Goal: Task Accomplishment & Management: Use online tool/utility

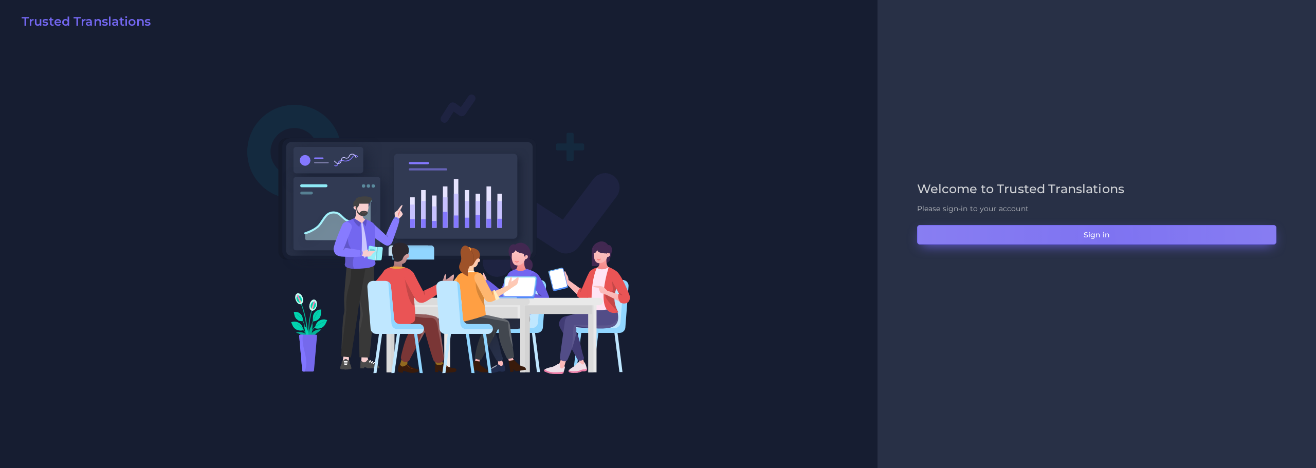
click at [1108, 239] on button "Sign in" at bounding box center [1096, 235] width 359 height 20
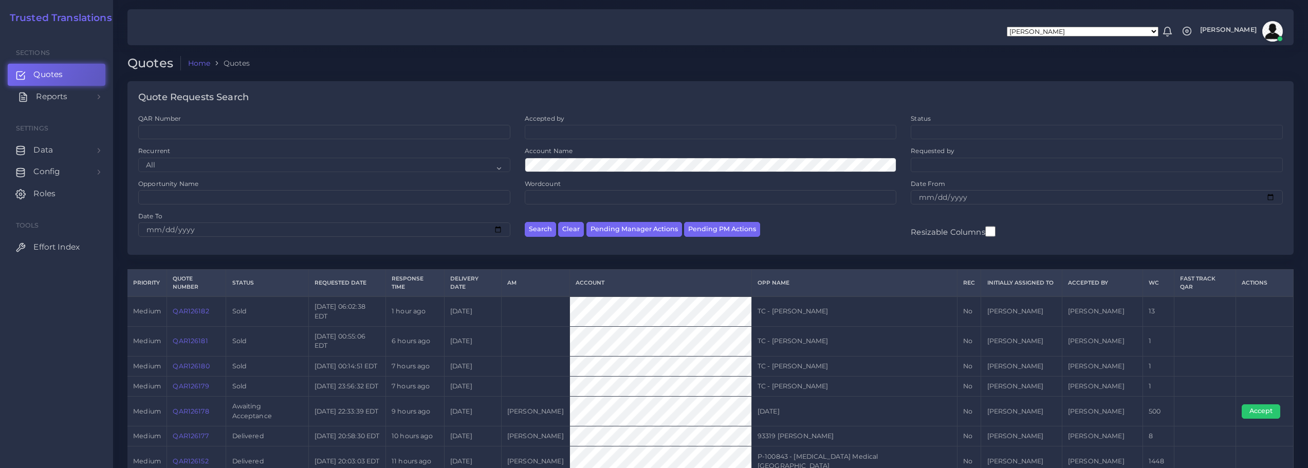
click at [55, 96] on span "Reports" at bounding box center [51, 96] width 31 height 11
click at [56, 142] on span "Campaigns" at bounding box center [59, 143] width 46 height 11
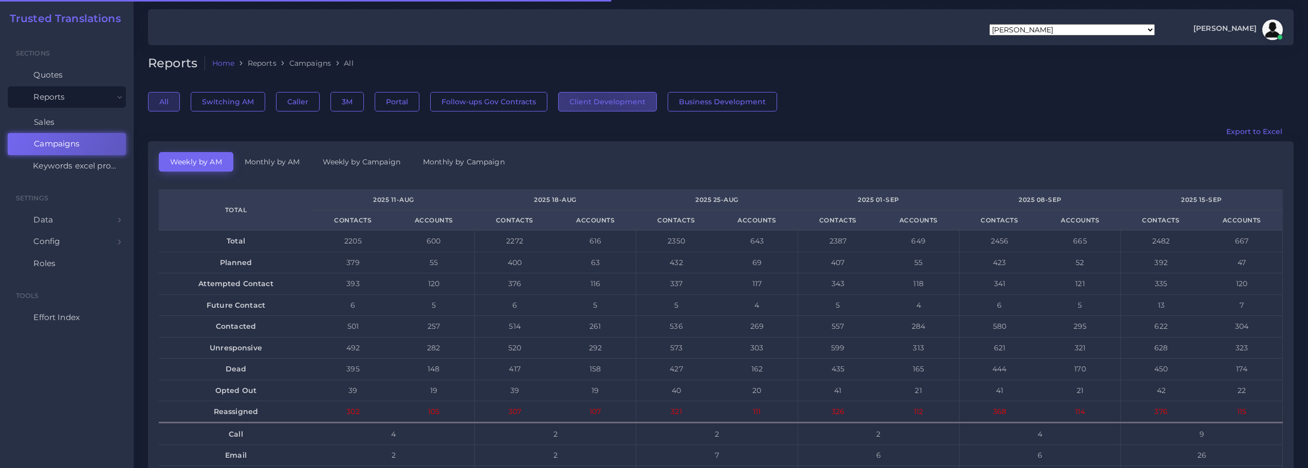
click at [590, 101] on button "Client Development" at bounding box center [607, 102] width 99 height 20
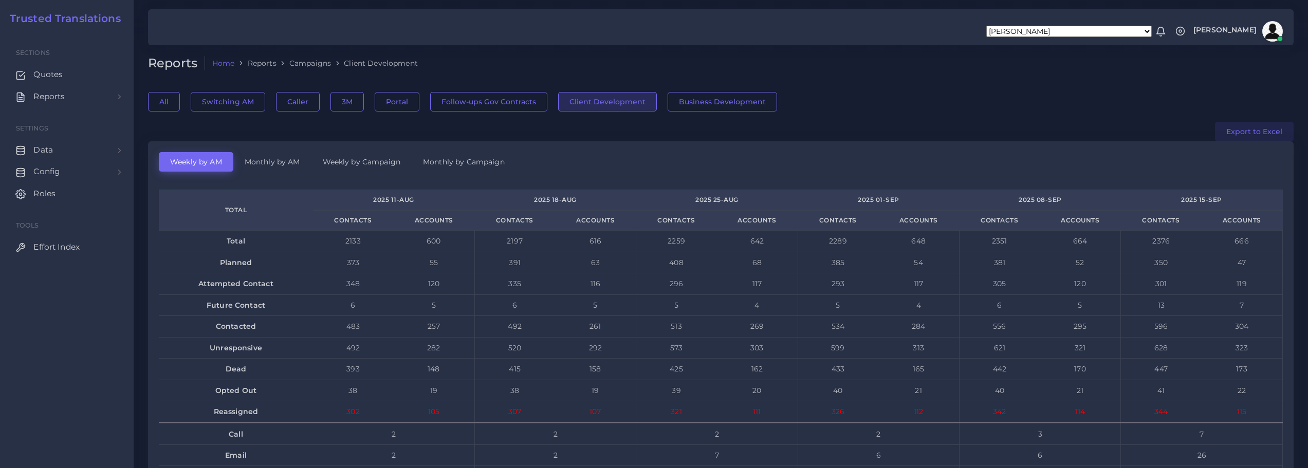
click at [1253, 132] on button "Export to Excel" at bounding box center [1254, 132] width 79 height 20
click at [46, 74] on span "Quotes" at bounding box center [50, 74] width 29 height 11
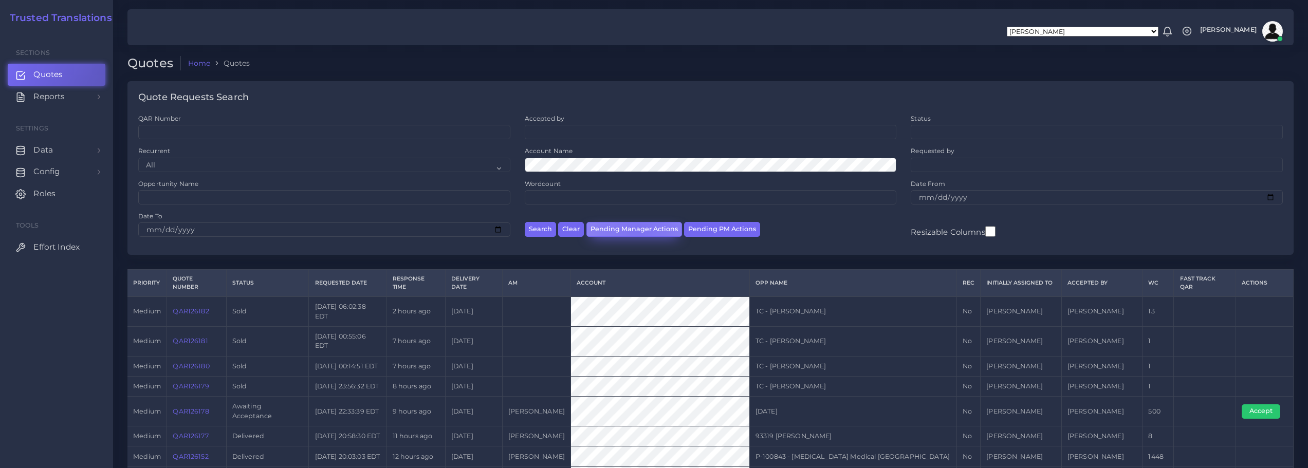
click at [635, 231] on button "Pending Manager Actions" at bounding box center [634, 229] width 96 height 15
select select "awaiting_manager_initial_review"
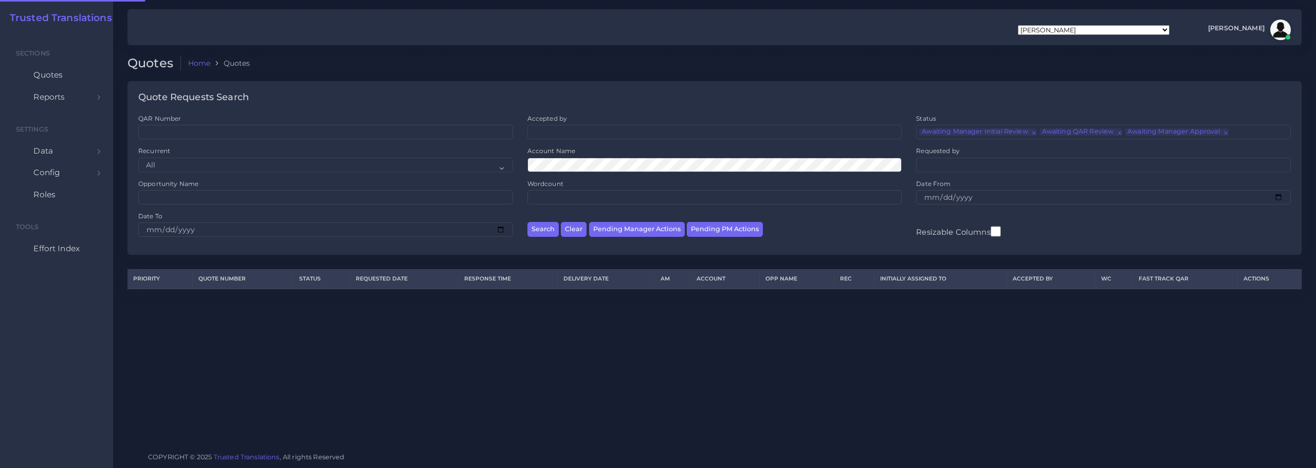
scroll to position [23, 0]
